Goal: Transaction & Acquisition: Purchase product/service

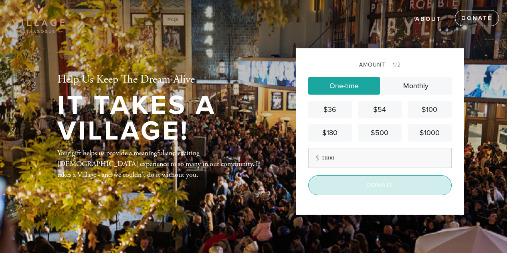
type input "1800"
click at [383, 176] on input "Donate" at bounding box center [380, 185] width 144 height 20
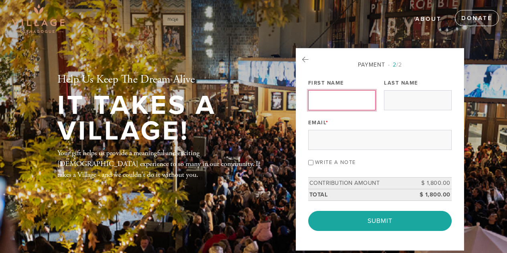
click at [319, 100] on input "First Name" at bounding box center [341, 100] width 67 height 20
type input "Jonathan"
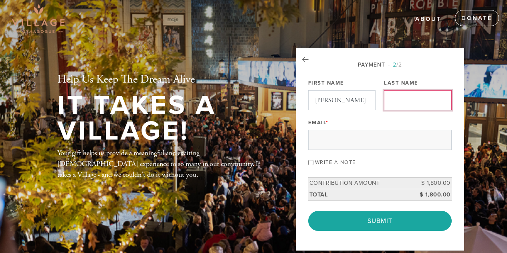
type input "Black"
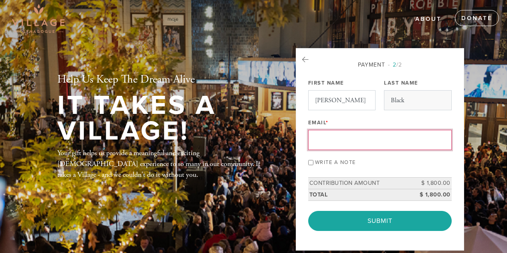
type input "jonathan@blckcap.com"
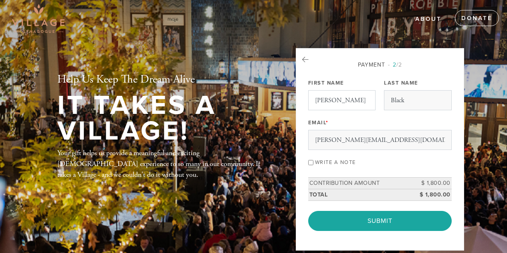
click at [308, 160] on input "Write a note" at bounding box center [310, 162] width 5 height 5
checkbox input "true"
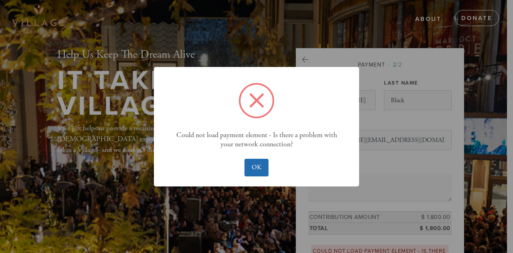
click at [254, 170] on button "OK" at bounding box center [257, 168] width 24 height 18
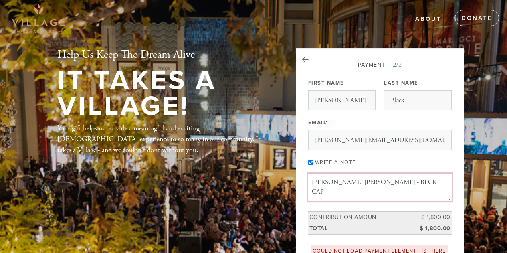
type textarea "Shana Tova - BLCK CAP"
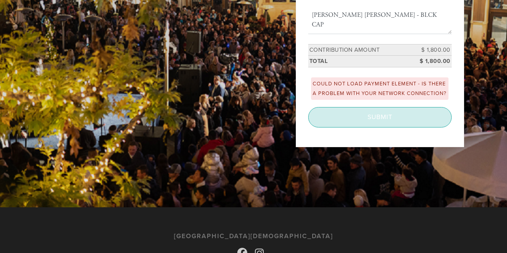
click at [308, 107] on input "Submit" at bounding box center [380, 117] width 144 height 20
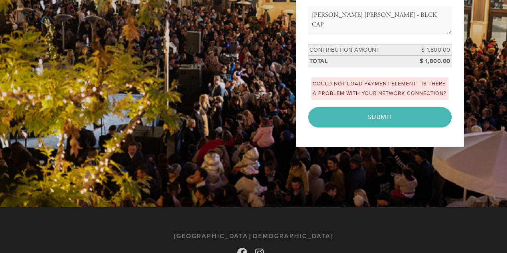
click at [388, 126] on div "< Previous Page Submit" at bounding box center [380, 117] width 144 height 20
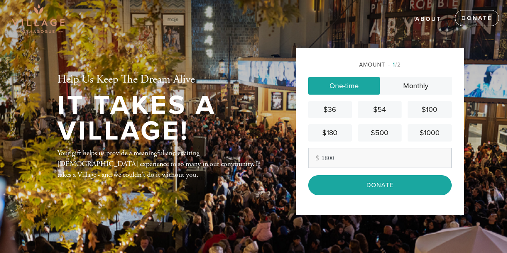
type input "1800"
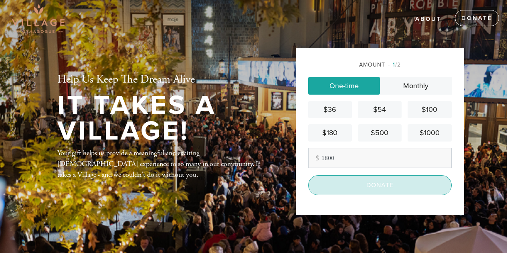
click at [308, 175] on input "Donate" at bounding box center [380, 185] width 144 height 20
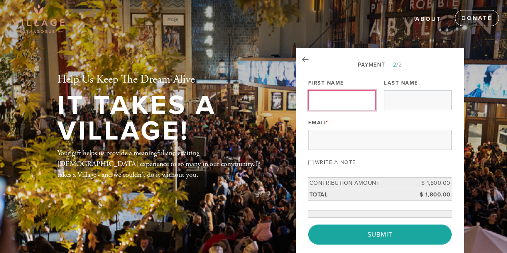
click at [352, 94] on input "First Name" at bounding box center [341, 100] width 67 height 20
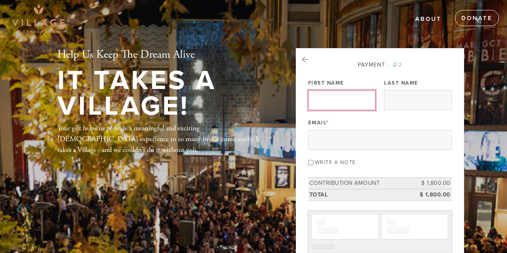
type input "[PERSON_NAME]"
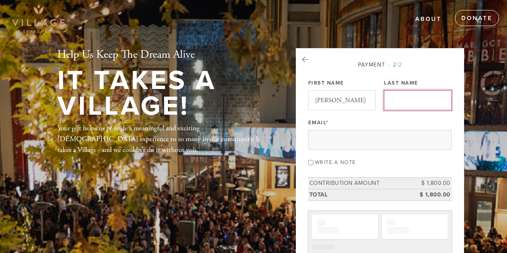
type input "Black"
type input "[PERSON_NAME][EMAIL_ADDRESS][DOMAIN_NAME]"
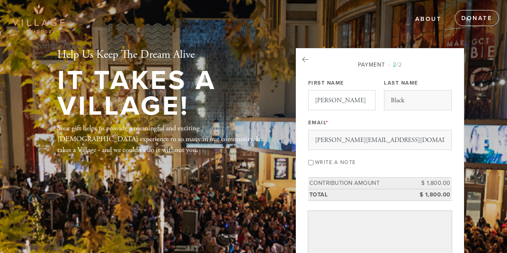
click at [308, 160] on input "Write a note" at bounding box center [310, 162] width 5 height 5
checkbox input "true"
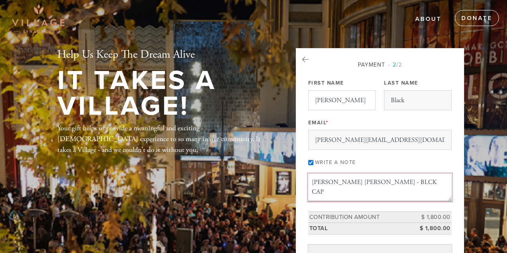
type textarea "[PERSON_NAME] [PERSON_NAME] - BLCK CAP"
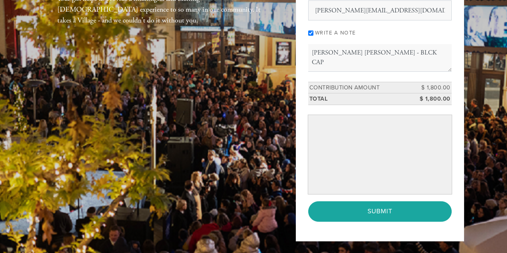
scroll to position [130, 0]
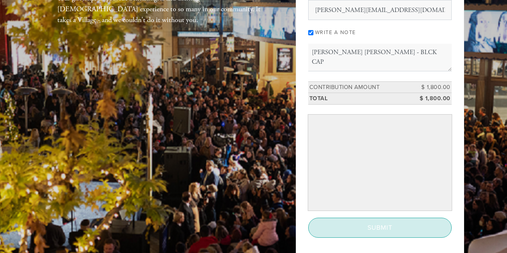
click at [386, 231] on input "Submit" at bounding box center [380, 228] width 144 height 20
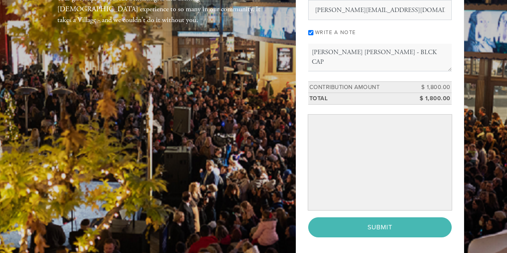
click at [371, 225] on div "< Previous Page Submit" at bounding box center [380, 227] width 144 height 20
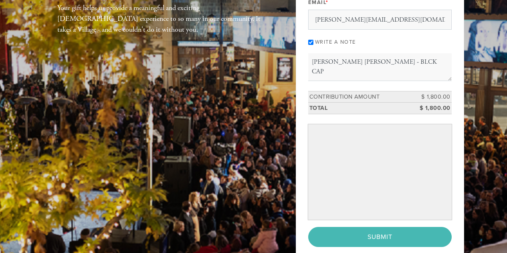
scroll to position [120, 0]
